Goal: Information Seeking & Learning: Learn about a topic

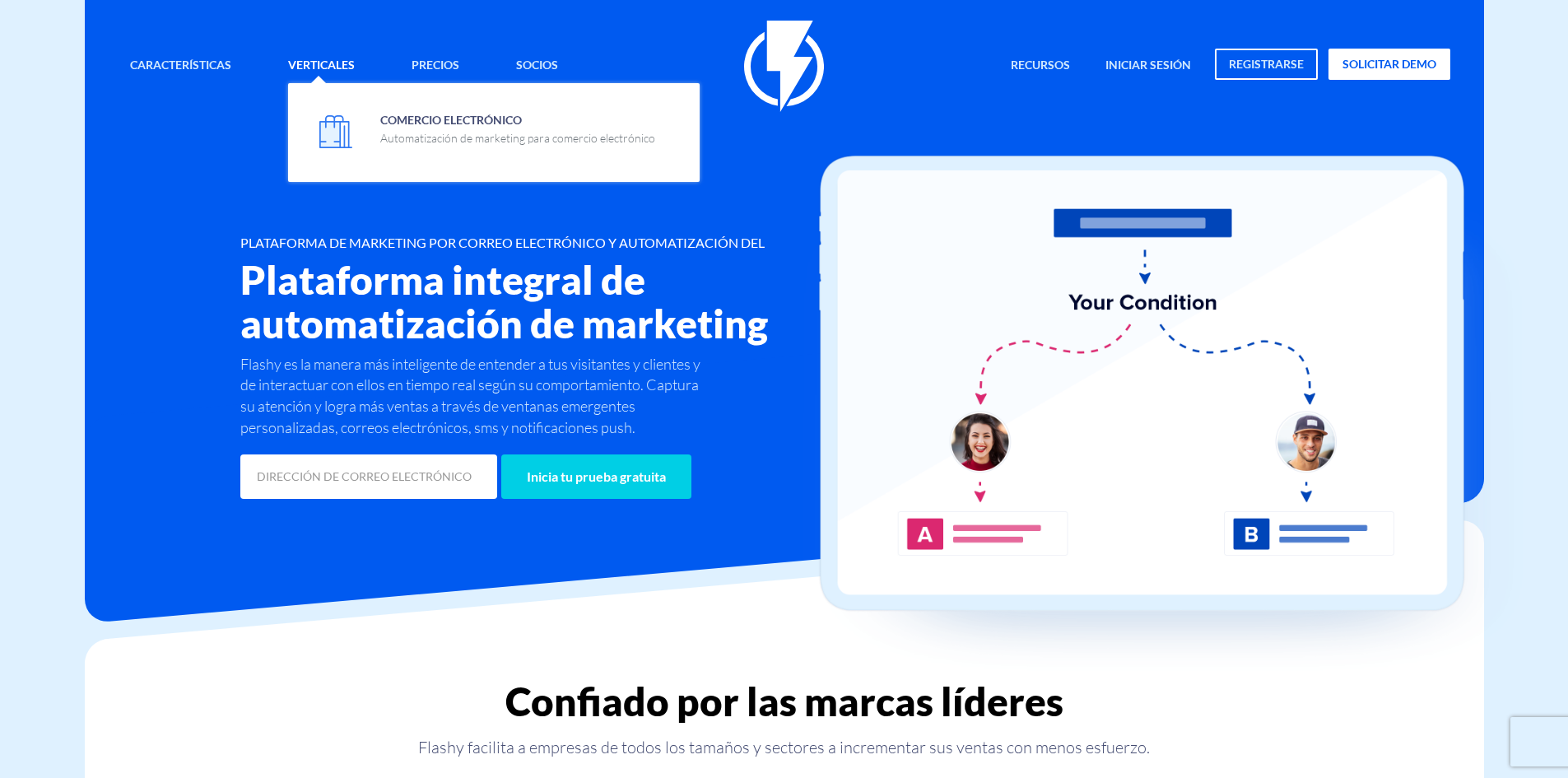
click at [300, 64] on link "Verticales" at bounding box center [322, 66] width 91 height 36
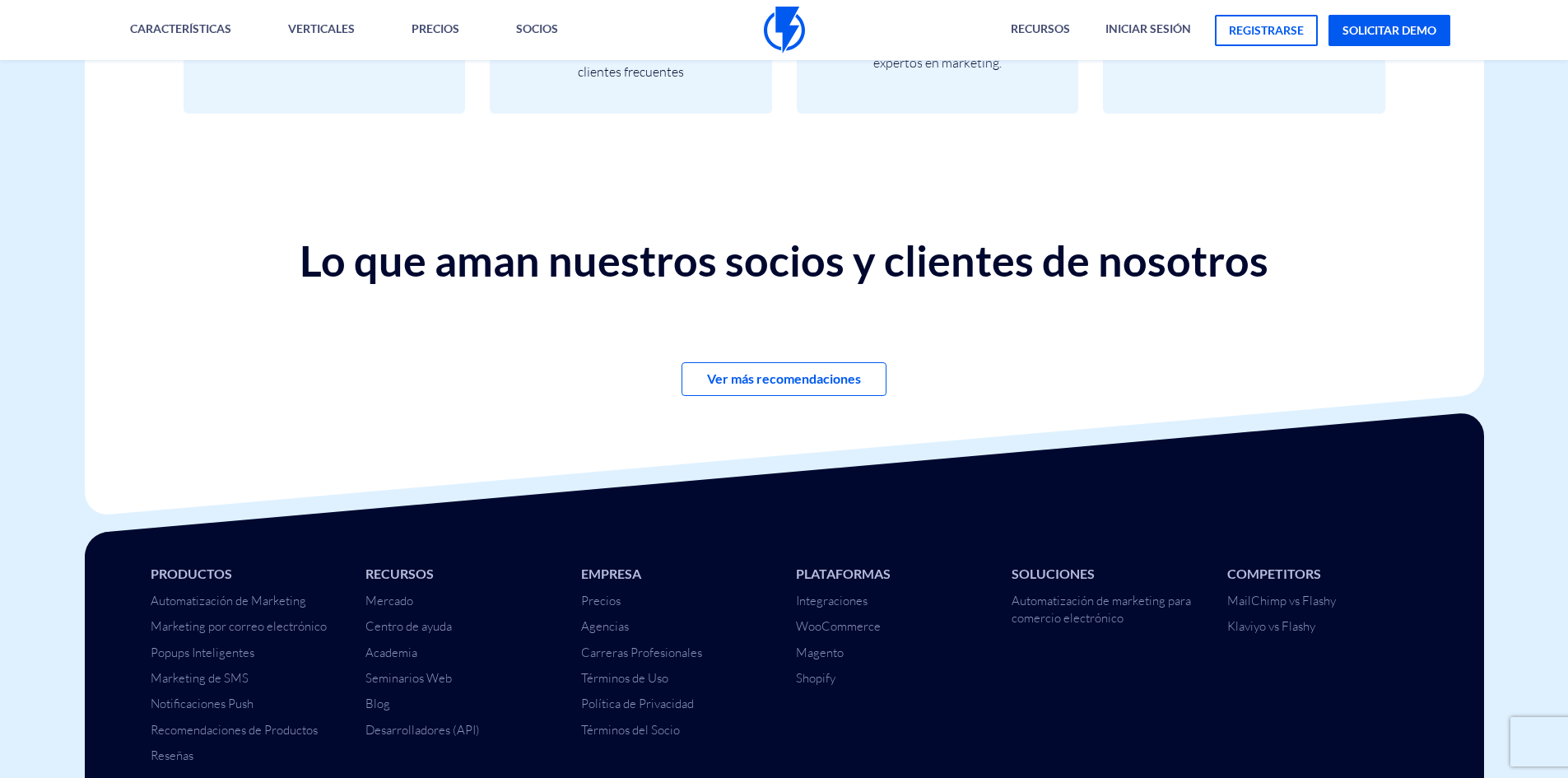
scroll to position [5682, 0]
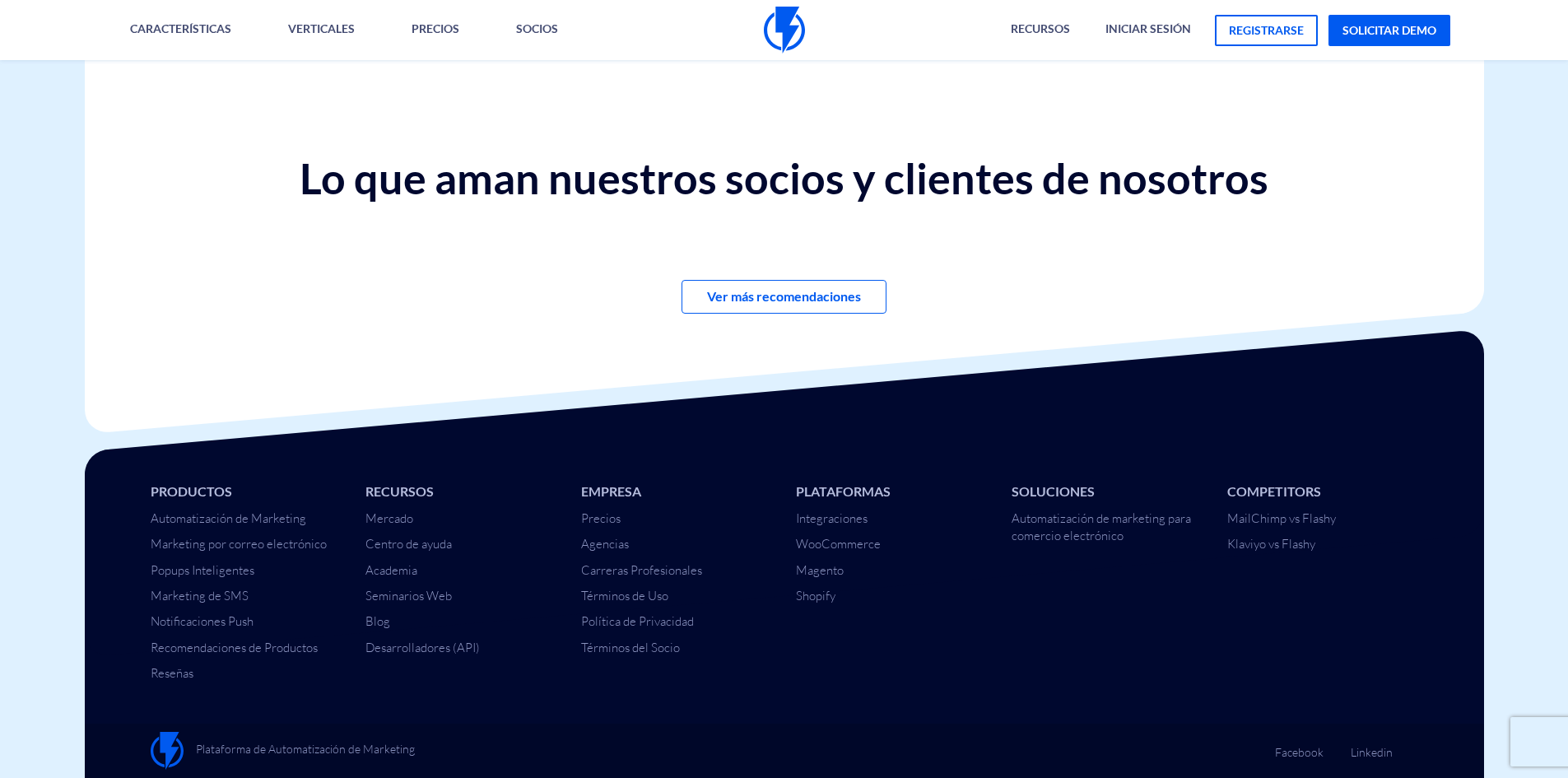
click at [1299, 509] on ul "Competitors MailChimp vs Flashy Klaviyo vs Flashy" at bounding box center [1322, 517] width 191 height 71
click at [1306, 516] on link "MailChimp vs Flashy" at bounding box center [1281, 518] width 108 height 16
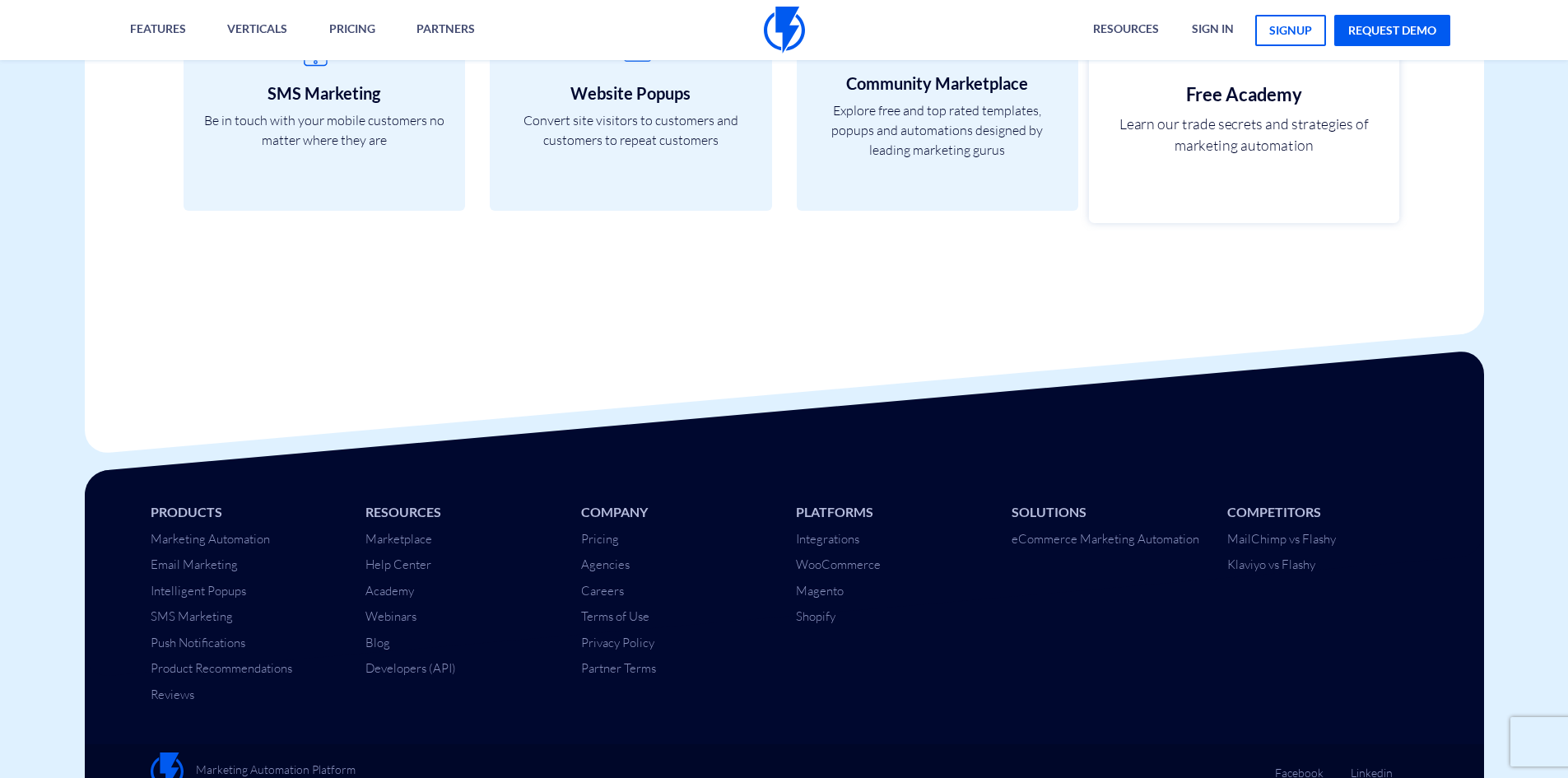
scroll to position [3931, 0]
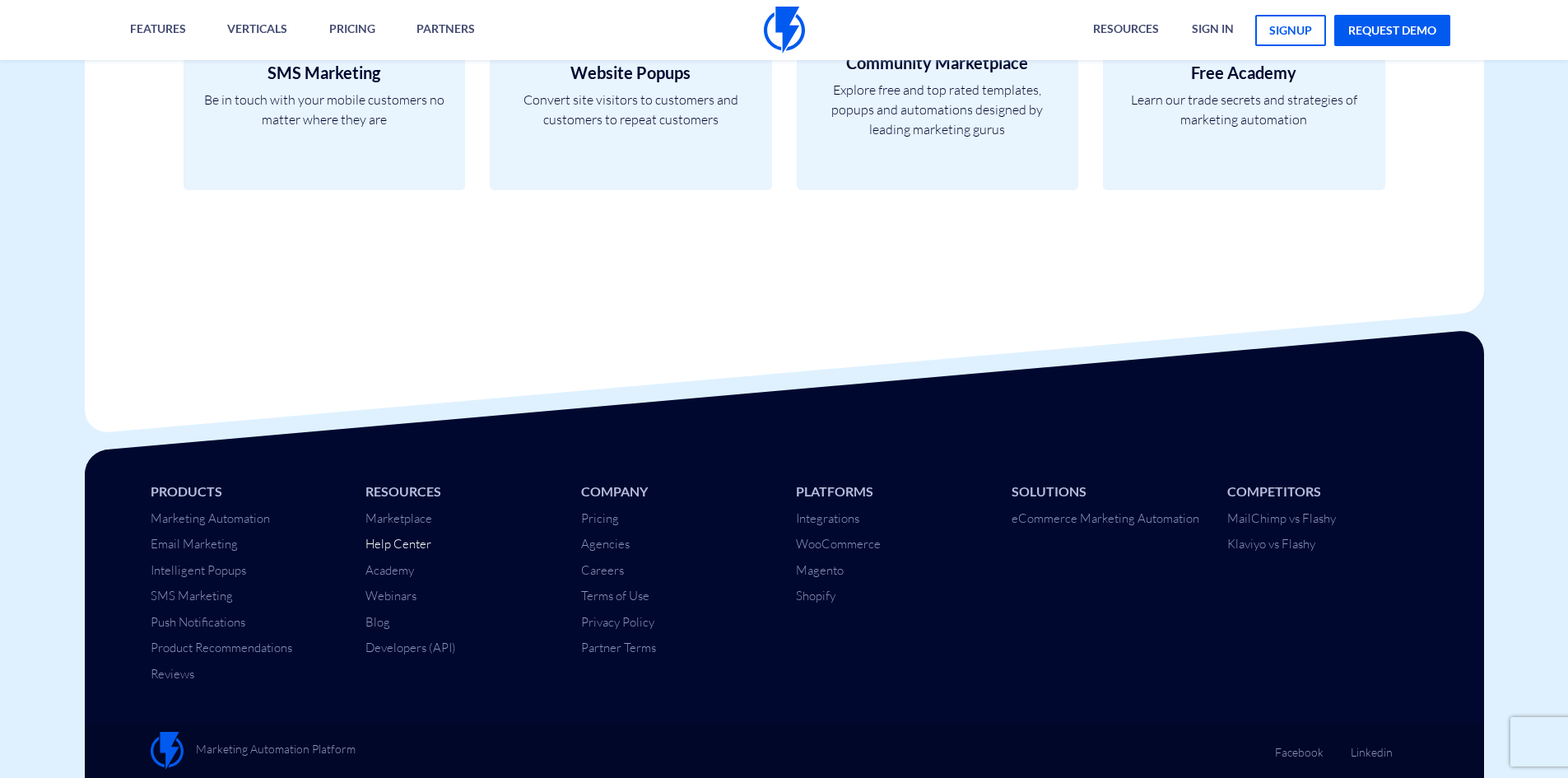
click at [409, 540] on link "Help Center" at bounding box center [398, 544] width 66 height 16
click at [394, 600] on link "Webinars" at bounding box center [390, 596] width 51 height 16
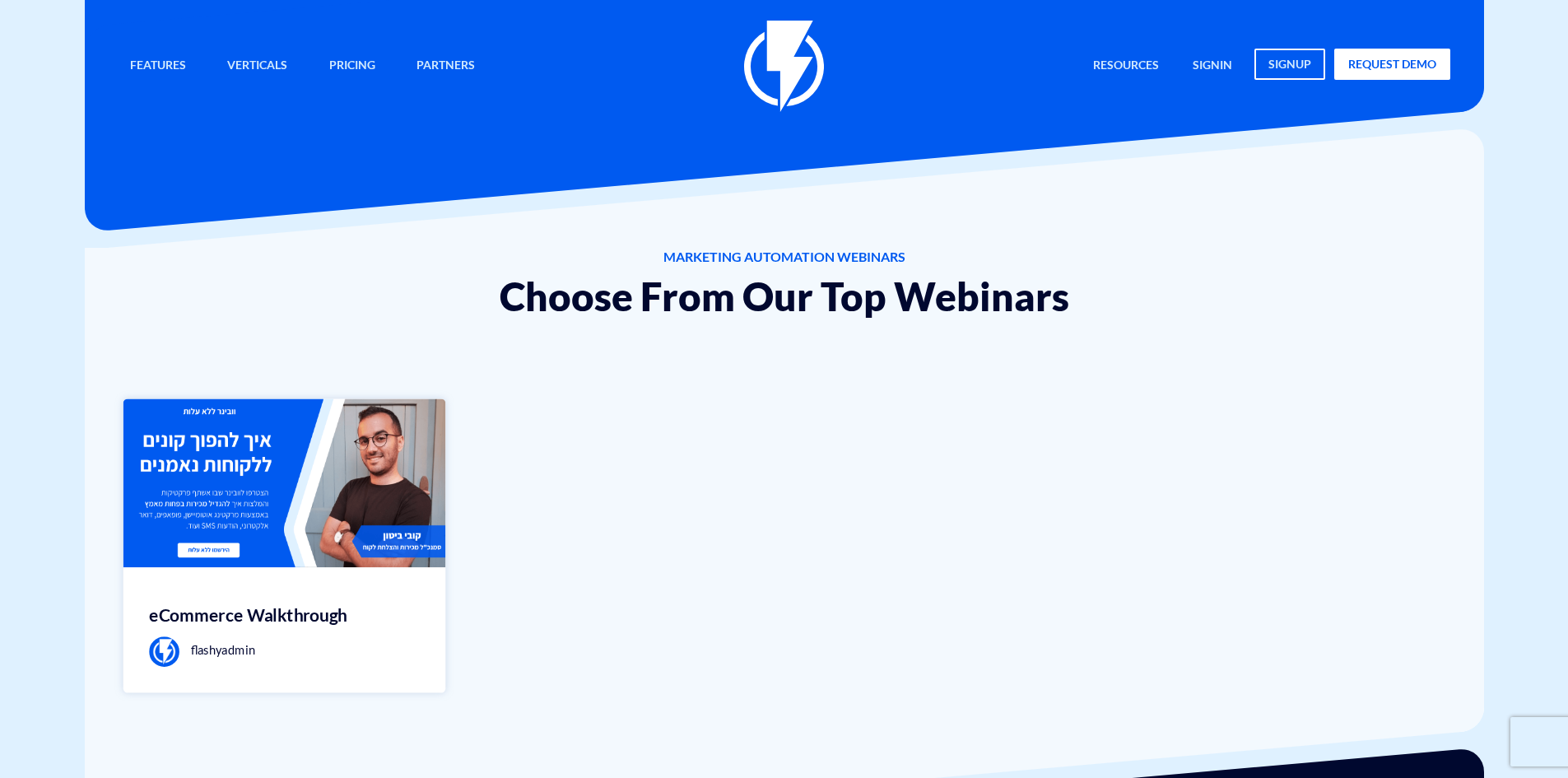
click at [343, 451] on img at bounding box center [284, 482] width 322 height 169
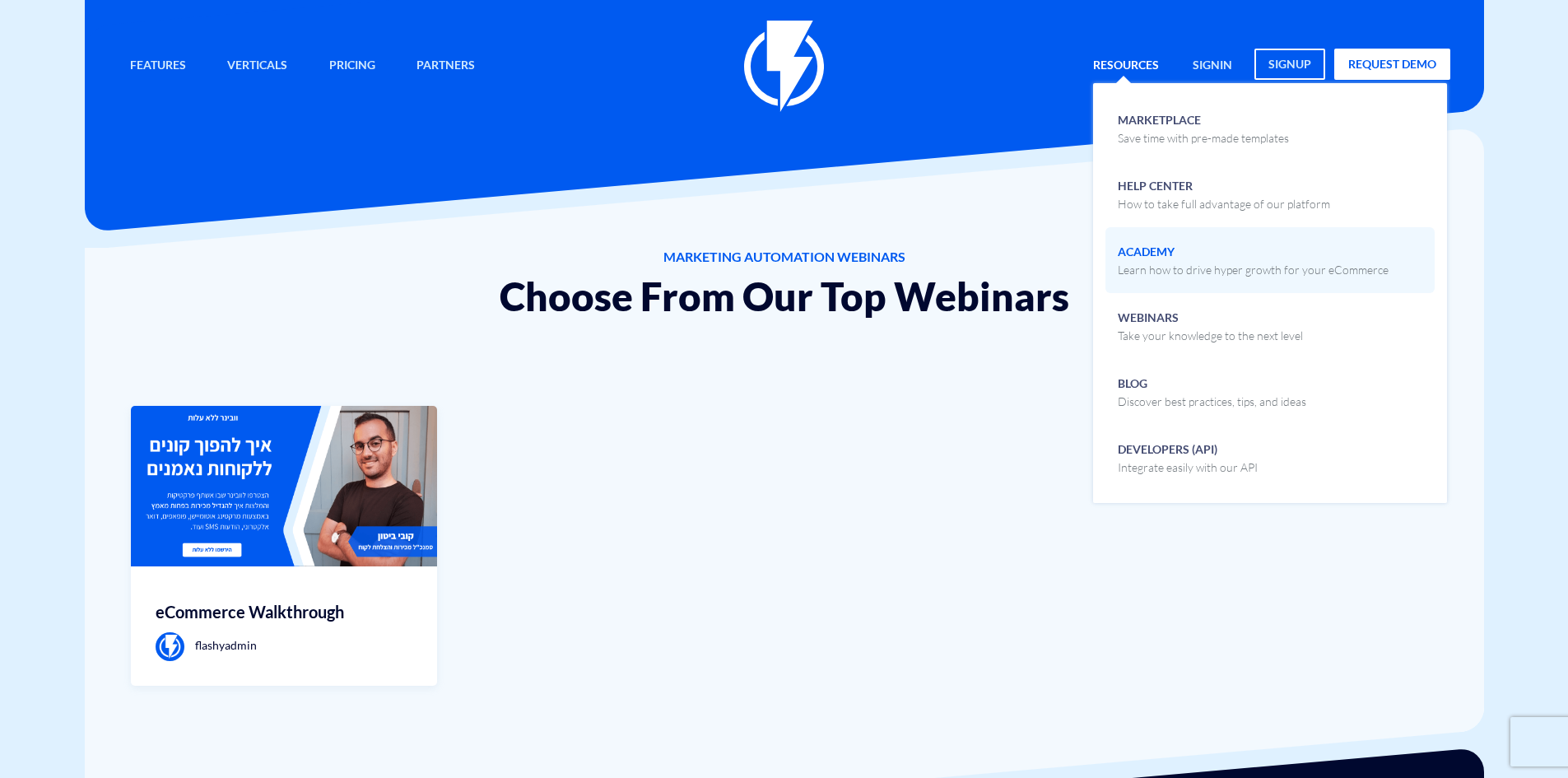
click at [1184, 258] on span "Academy Learn how to drive hyper growth for your eCommerce" at bounding box center [1253, 259] width 271 height 39
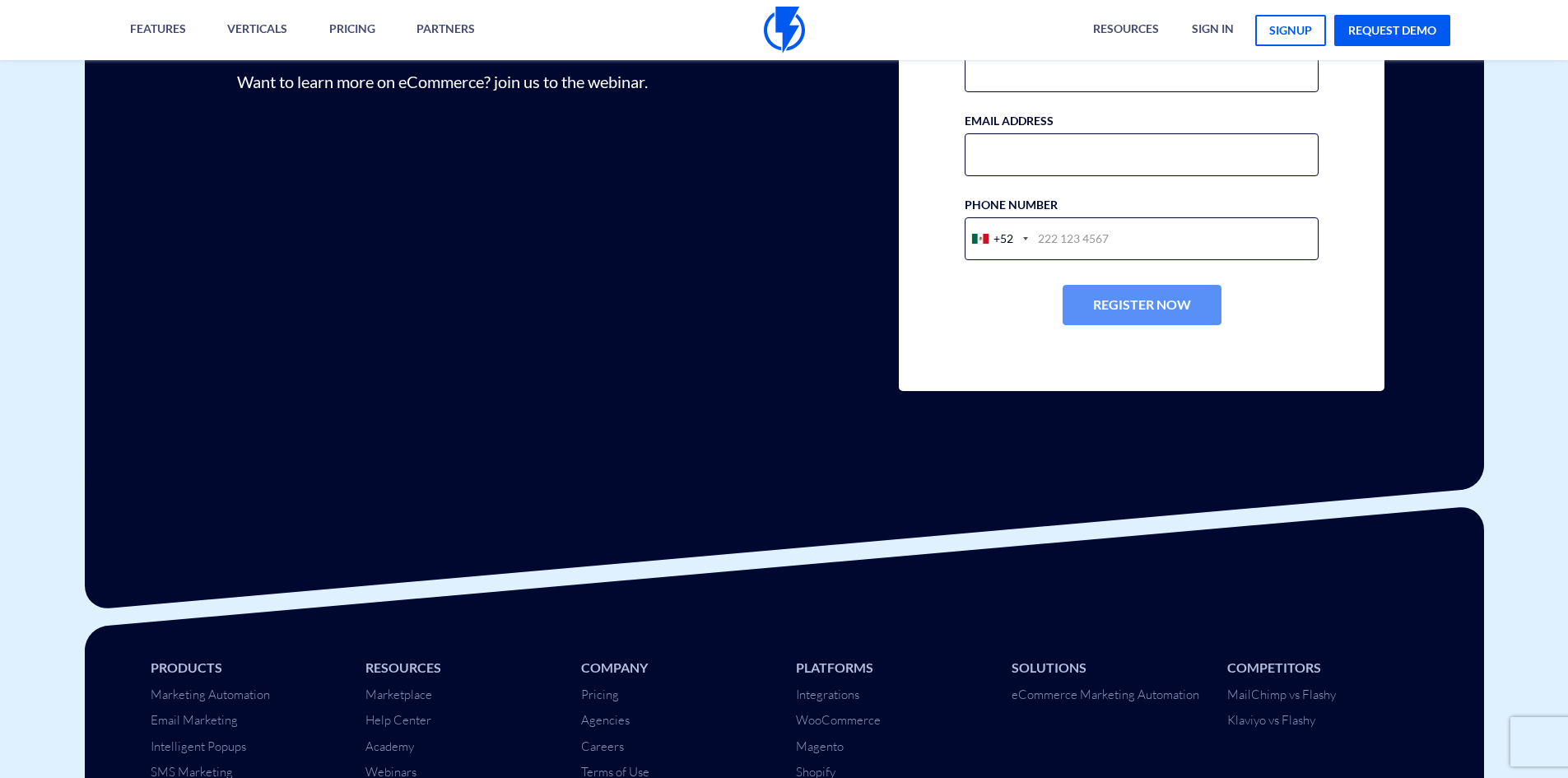
scroll to position [576, 0]
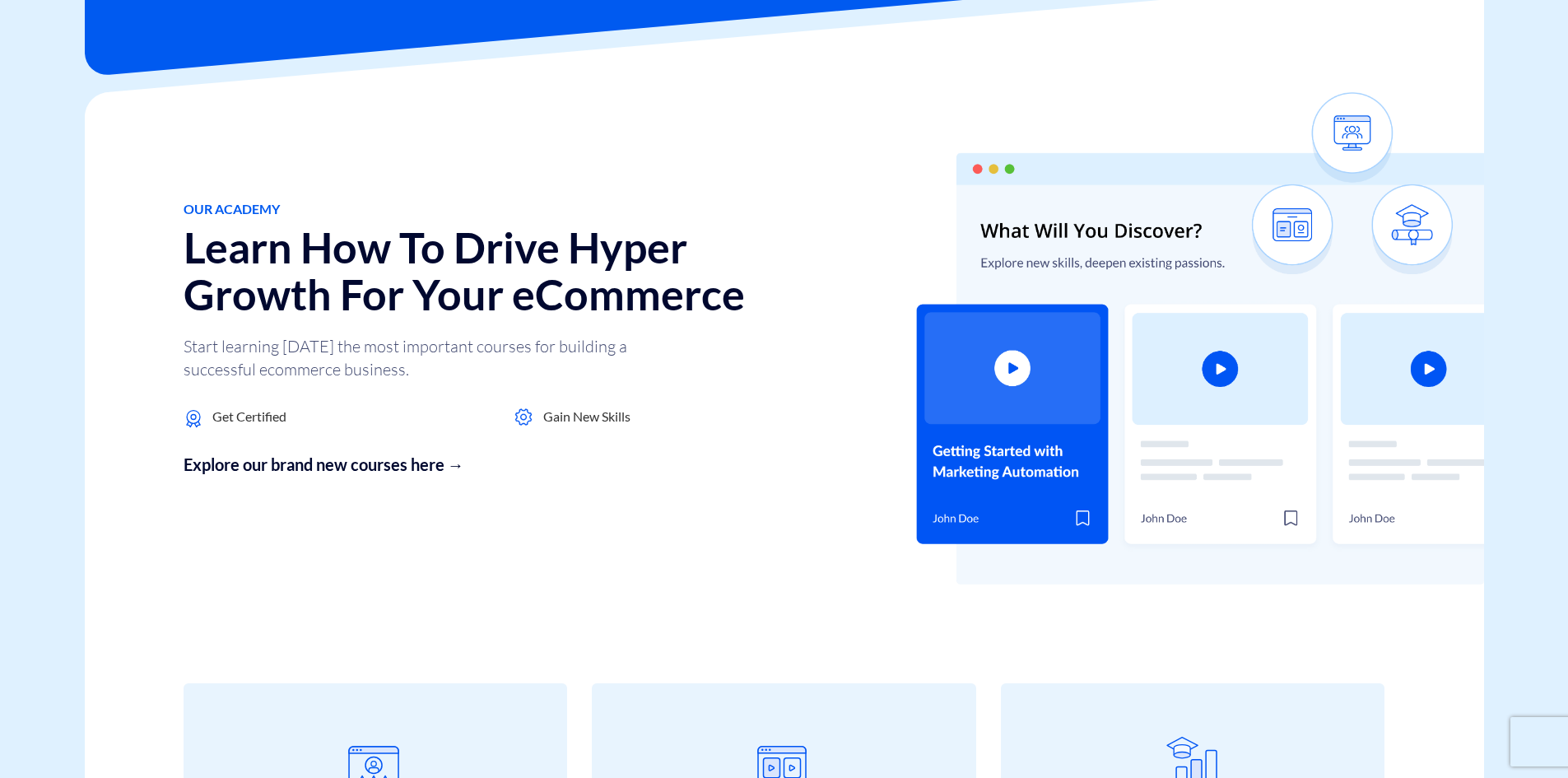
scroll to position [247, 0]
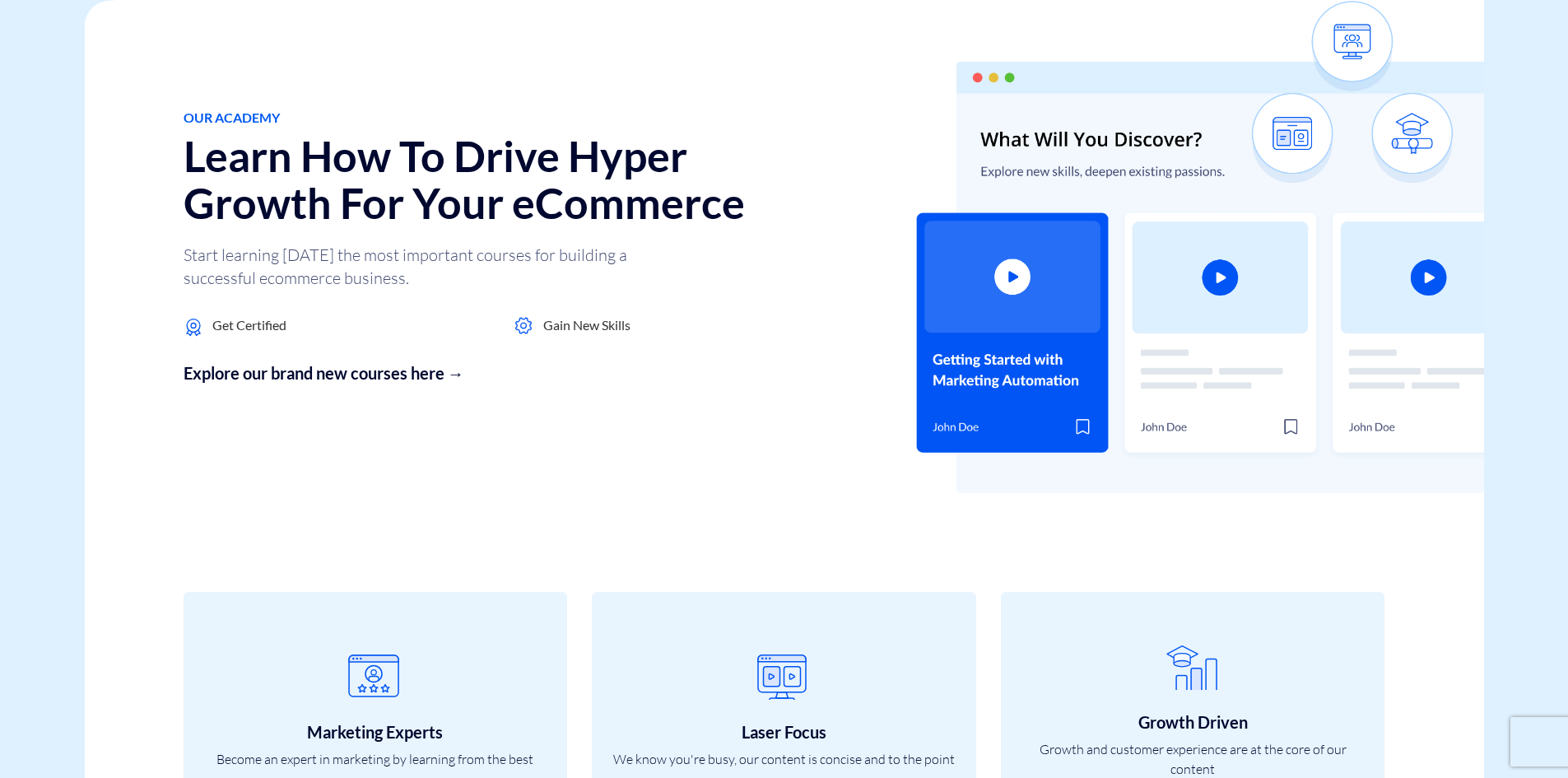
click at [1030, 305] on img at bounding box center [1200, 247] width 569 height 492
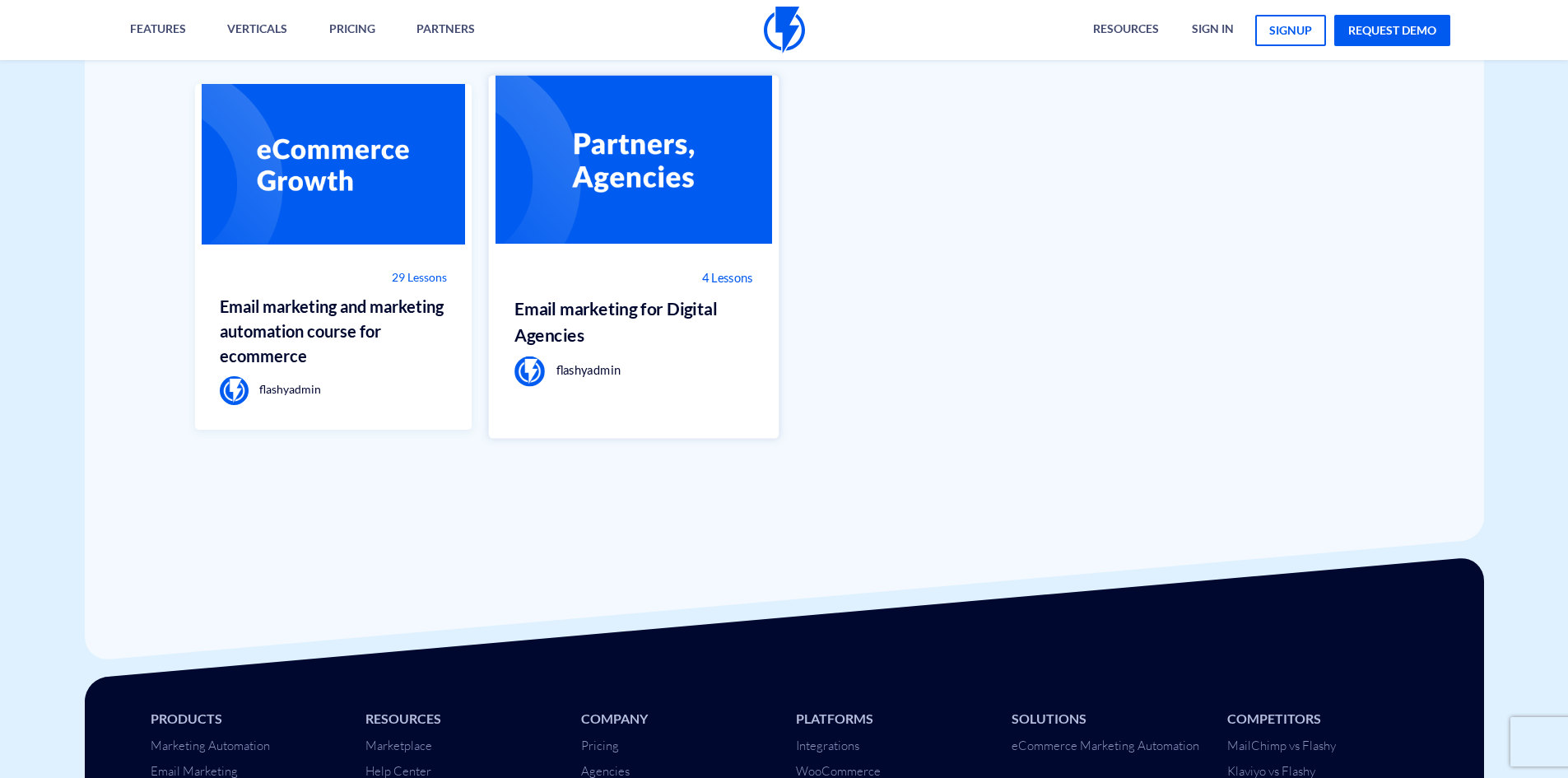
scroll to position [1250, 0]
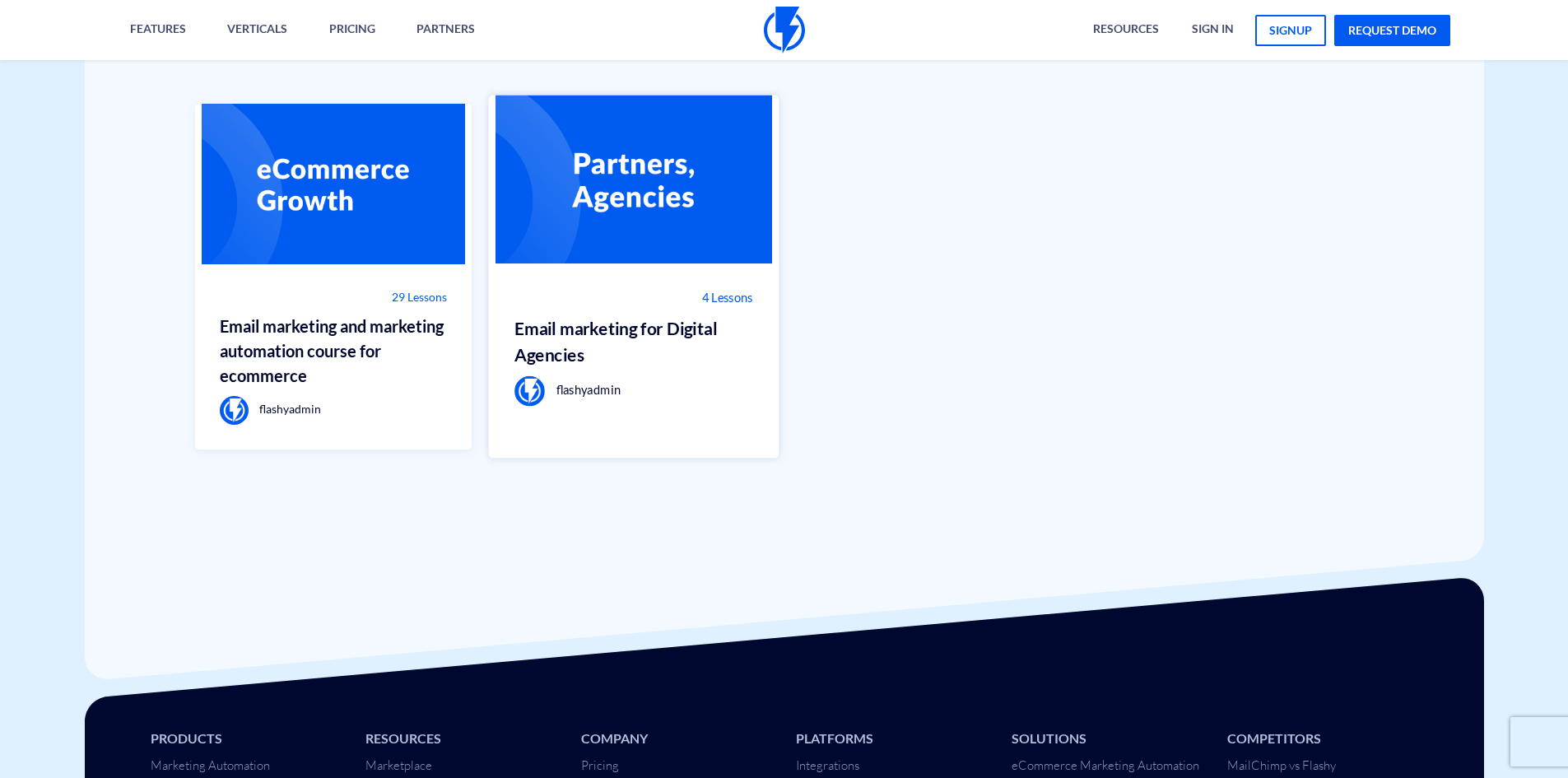
click at [613, 327] on h3 "Email marketing for Digital Agencies" at bounding box center [633, 342] width 239 height 52
